Goal: Find specific page/section: Find specific page/section

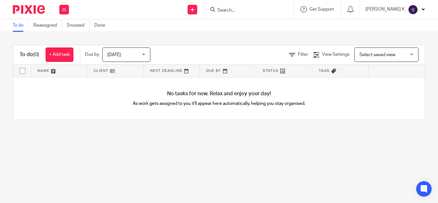
click at [246, 9] on input "Search" at bounding box center [246, 11] width 58 height 6
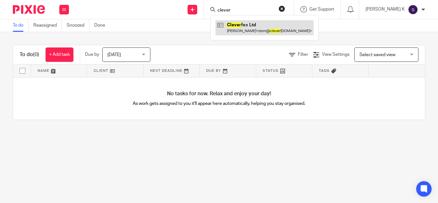
type input "clever"
click at [271, 29] on link at bounding box center [264, 27] width 98 height 15
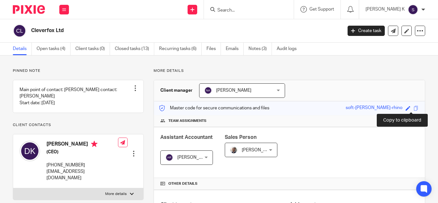
click at [413, 107] on span at bounding box center [415, 108] width 5 height 5
click at [319, 90] on div "Client manager [PERSON_NAME] [PERSON_NAME] A Abinandhana P.K [PERSON_NAME] [PER…" at bounding box center [289, 90] width 271 height 21
click at [246, 11] on input "Search" at bounding box center [246, 11] width 58 height 6
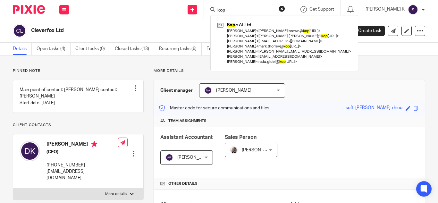
type input "kop"
click button "submit" at bounding box center [0, 0] width 0 height 0
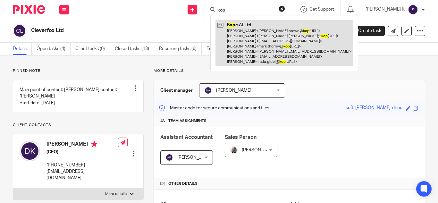
click at [270, 38] on link at bounding box center [283, 43] width 137 height 46
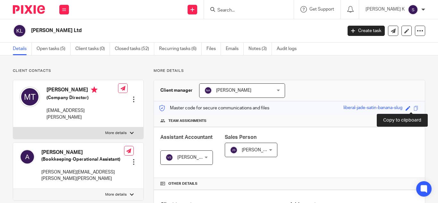
click at [413, 108] on span at bounding box center [415, 108] width 5 height 5
